Goal: Transaction & Acquisition: Purchase product/service

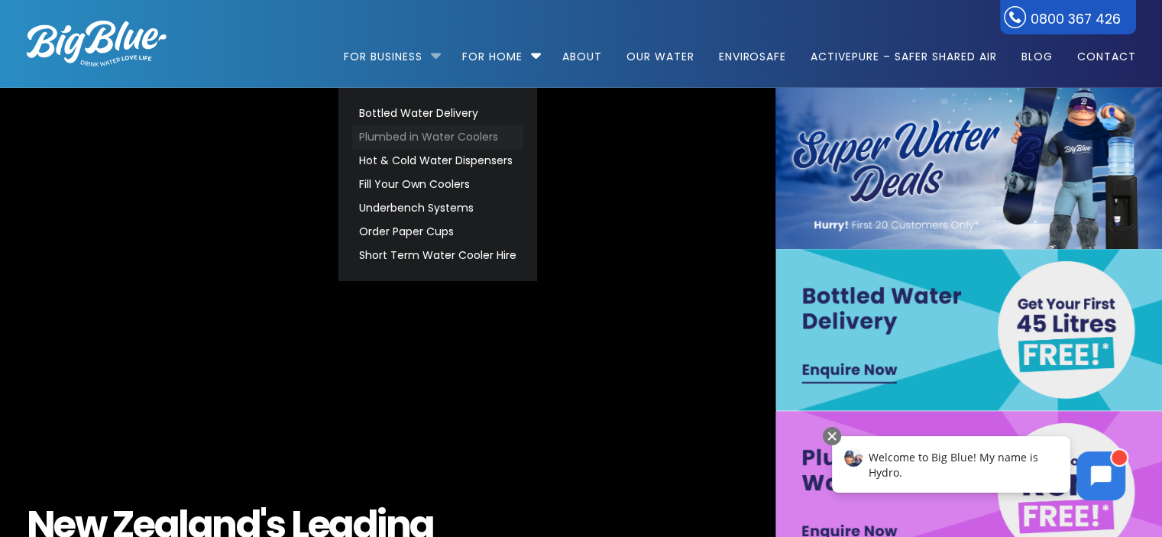
click at [425, 138] on link "Plumbed in Water Coolers" at bounding box center [437, 137] width 171 height 24
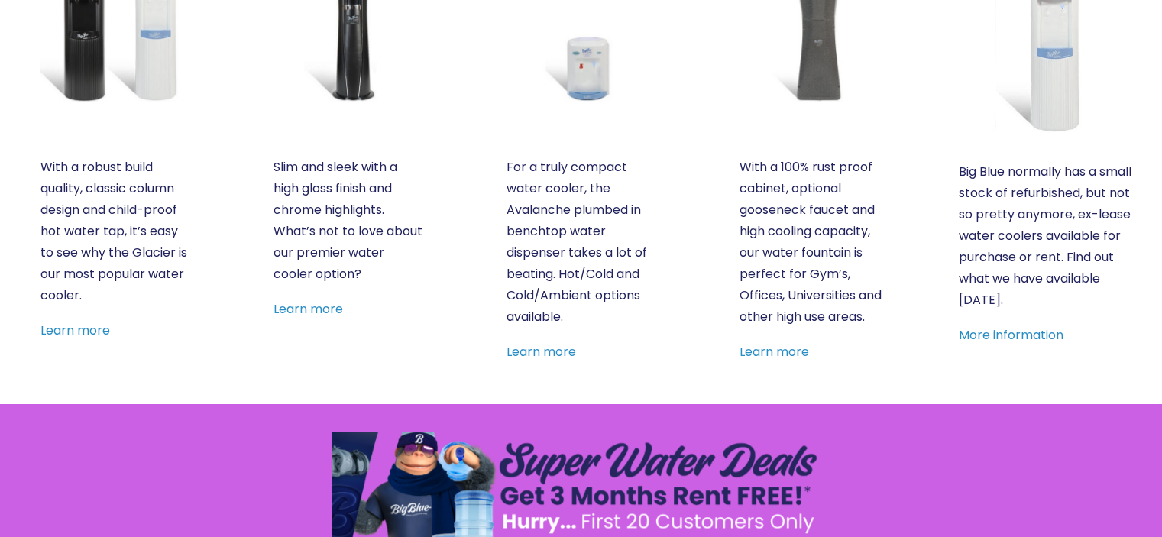
scroll to position [382, 0]
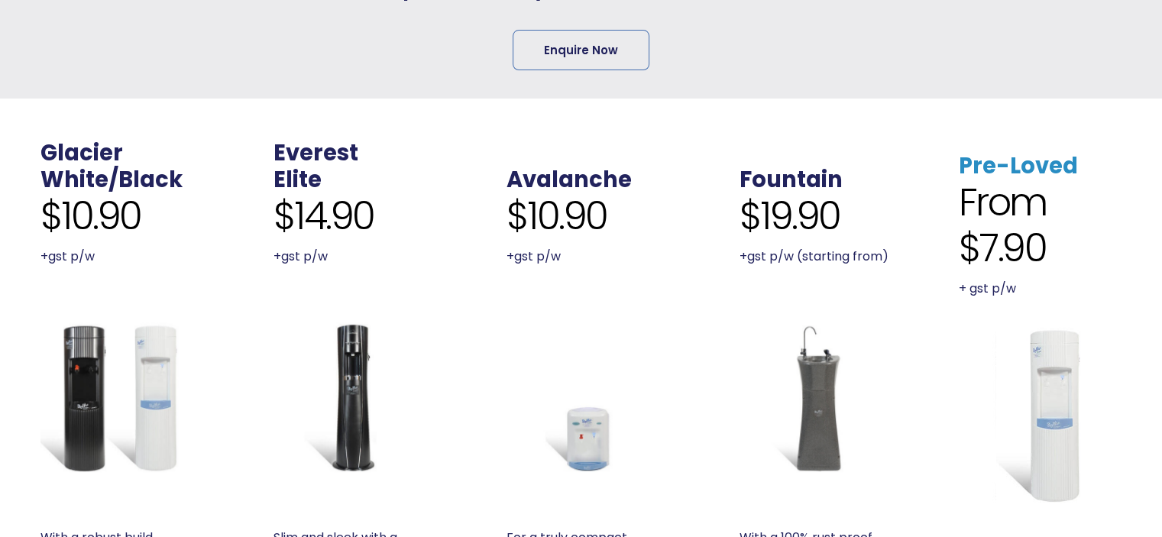
click at [1016, 164] on link "Pre-Loved" at bounding box center [1018, 166] width 119 height 31
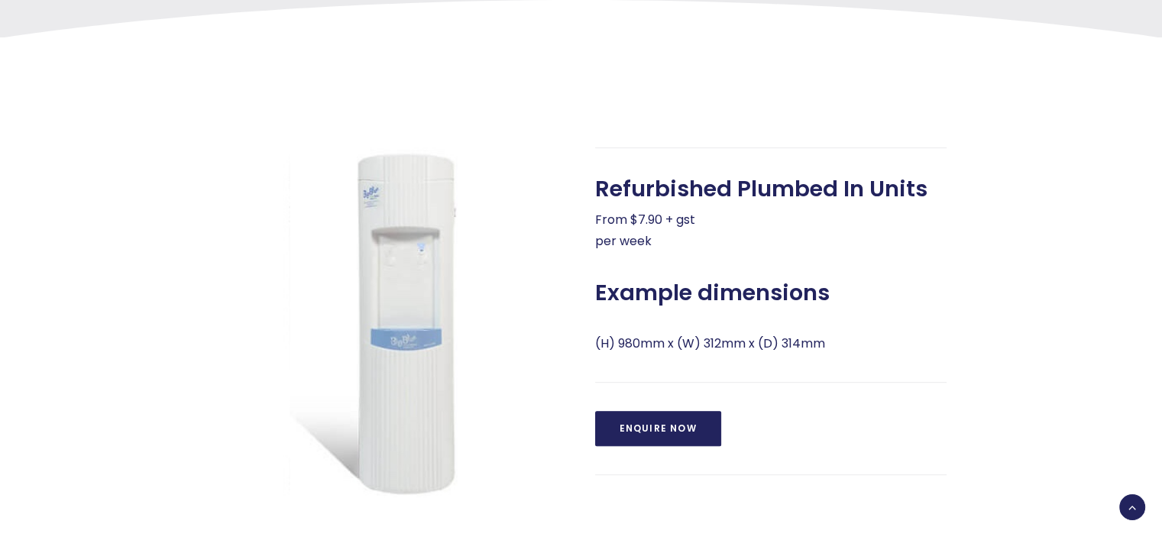
scroll to position [541, 0]
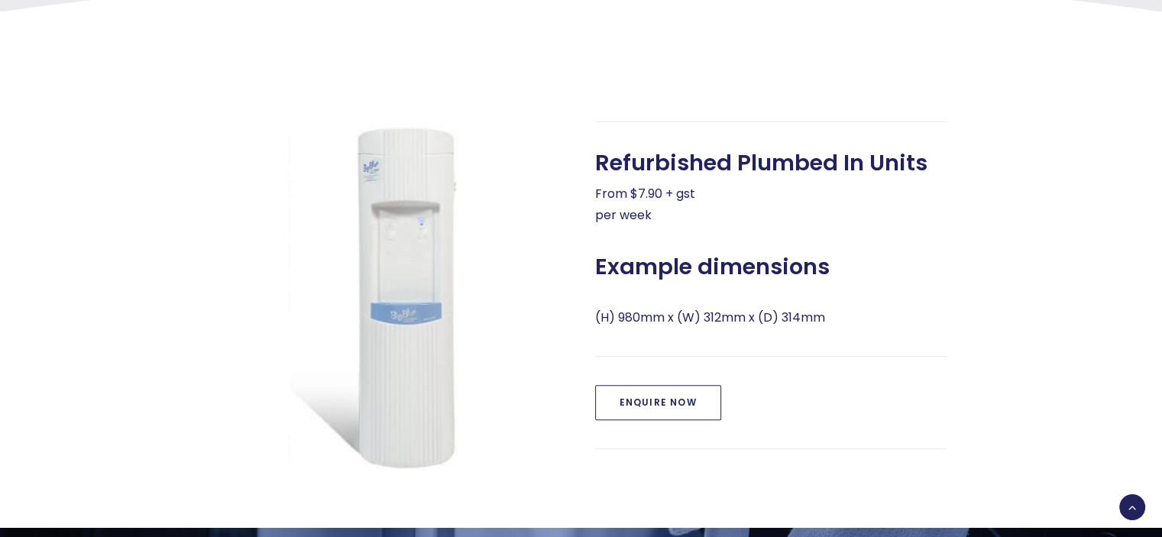
click at [676, 403] on link "Enquire Now" at bounding box center [658, 402] width 126 height 35
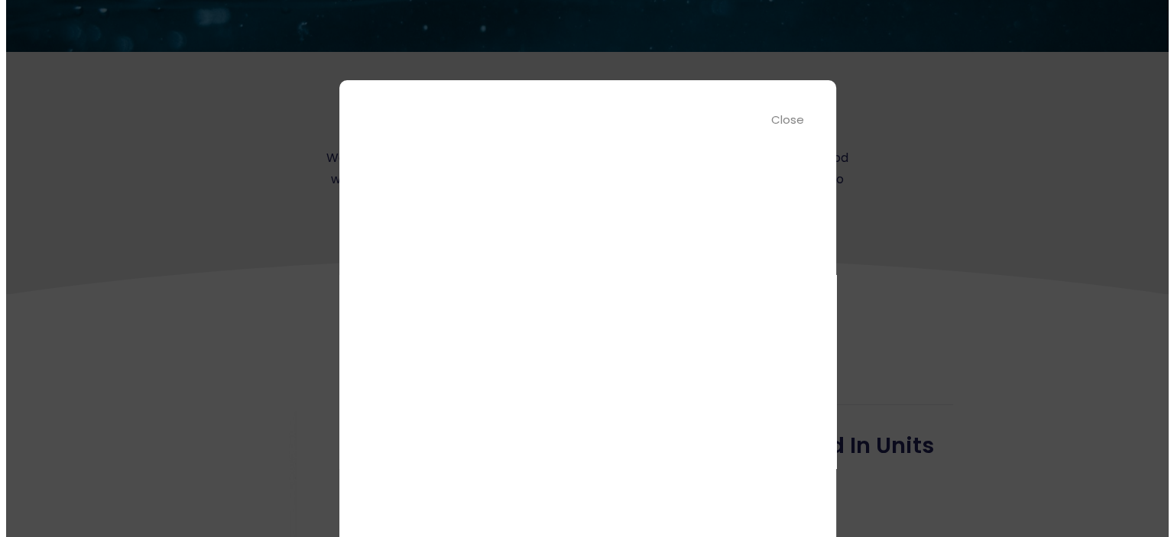
scroll to position [83, 0]
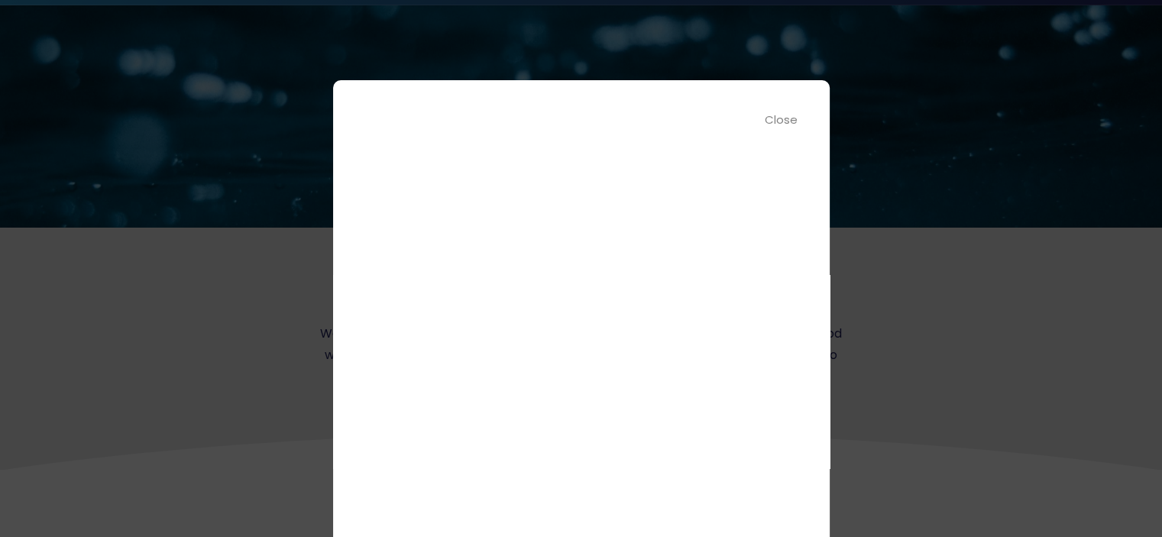
click at [790, 122] on div "Close" at bounding box center [782, 120] width 34 height 18
